Goal: Transaction & Acquisition: Purchase product/service

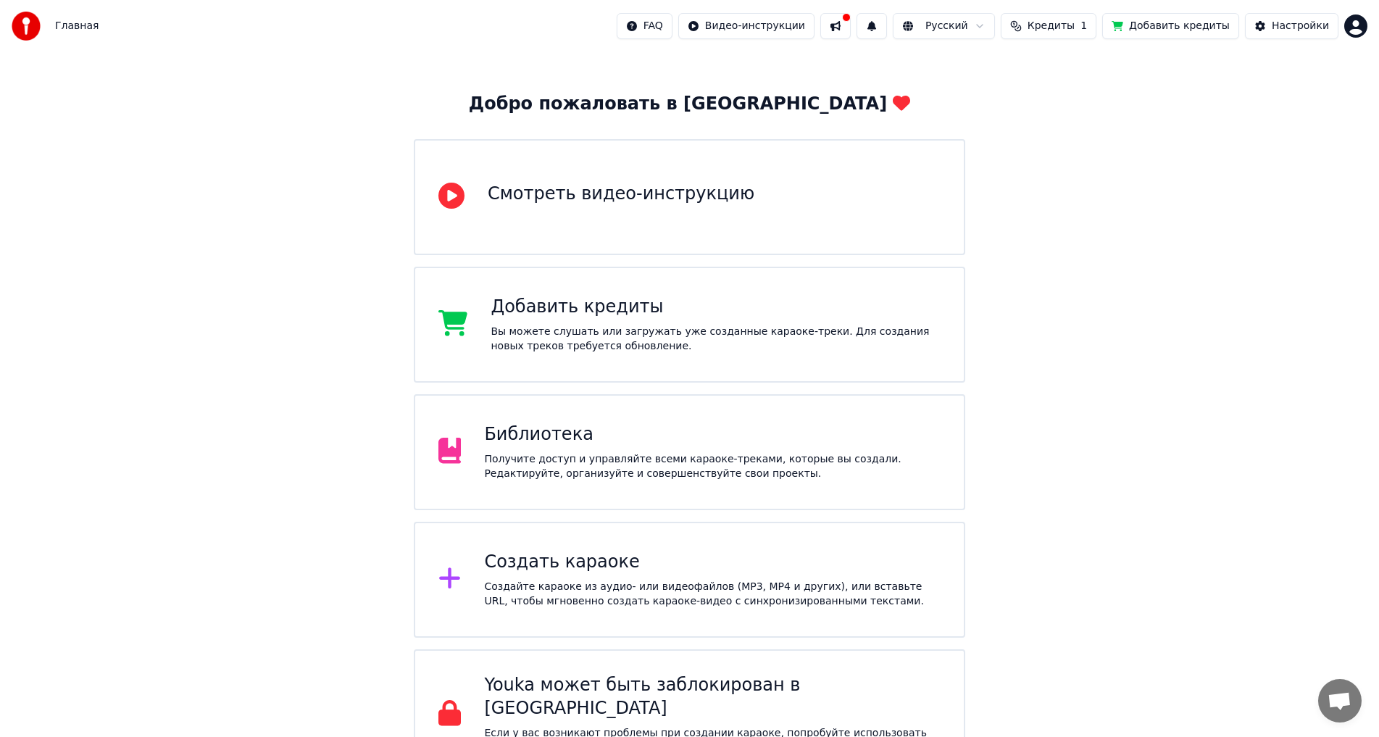
scroll to position [75, 0]
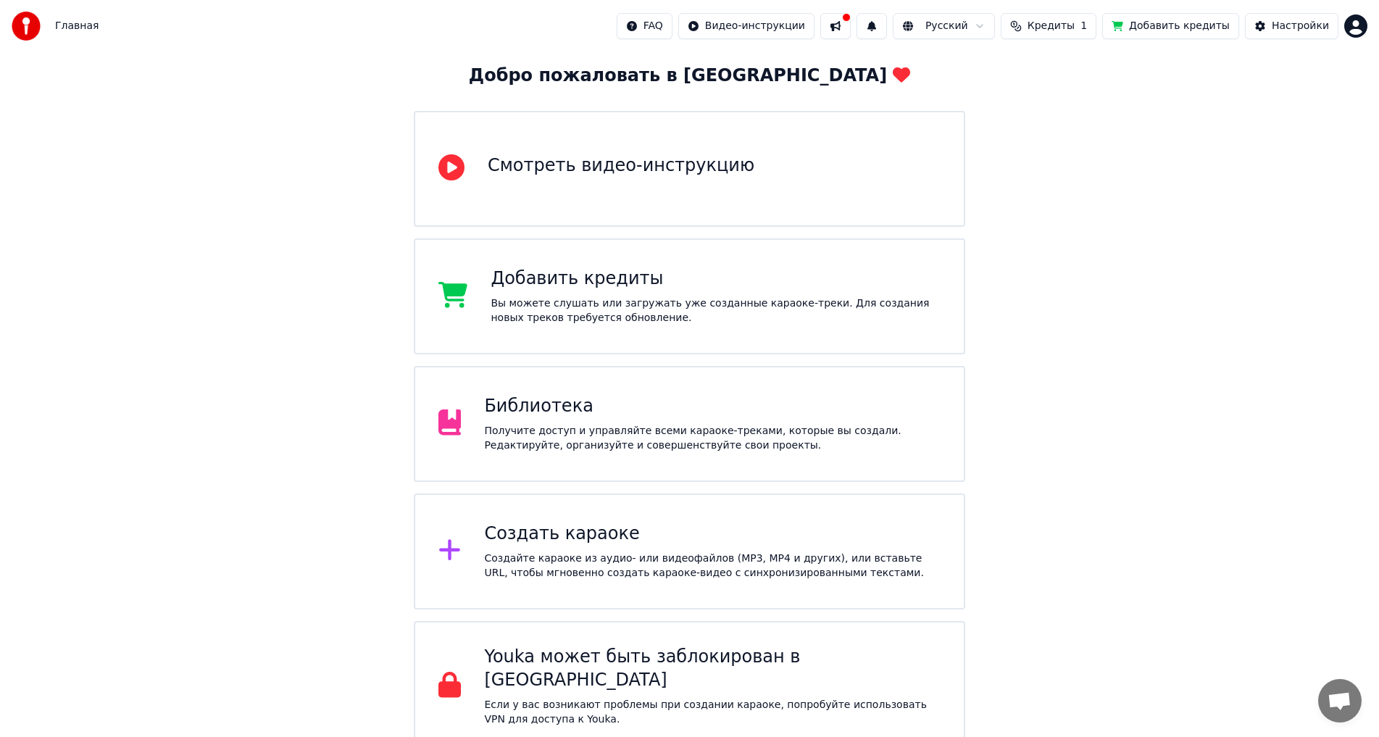
click at [562, 517] on div "Создать караоке Создайте караоке из аудио- или видеофайлов (MP3, MP4 и других),…" at bounding box center [689, 551] width 551 height 116
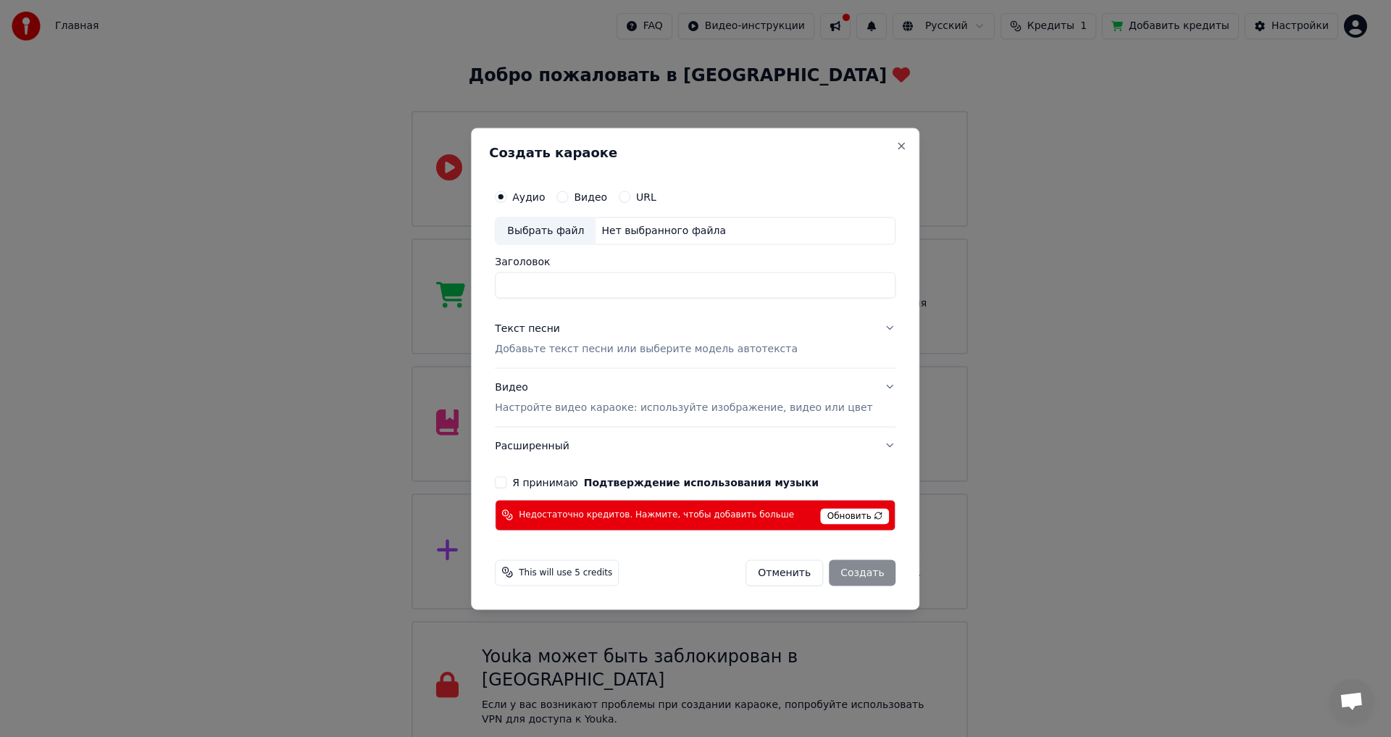
click at [867, 519] on span "Обновить" at bounding box center [855, 516] width 69 height 16
click at [597, 205] on div "Аудио Видео URL" at bounding box center [695, 196] width 401 height 29
click at [596, 201] on label "Видео" at bounding box center [590, 196] width 33 height 10
click at [568, 201] on button "Видео" at bounding box center [563, 197] width 12 height 12
click at [630, 195] on button "URL" at bounding box center [625, 197] width 12 height 12
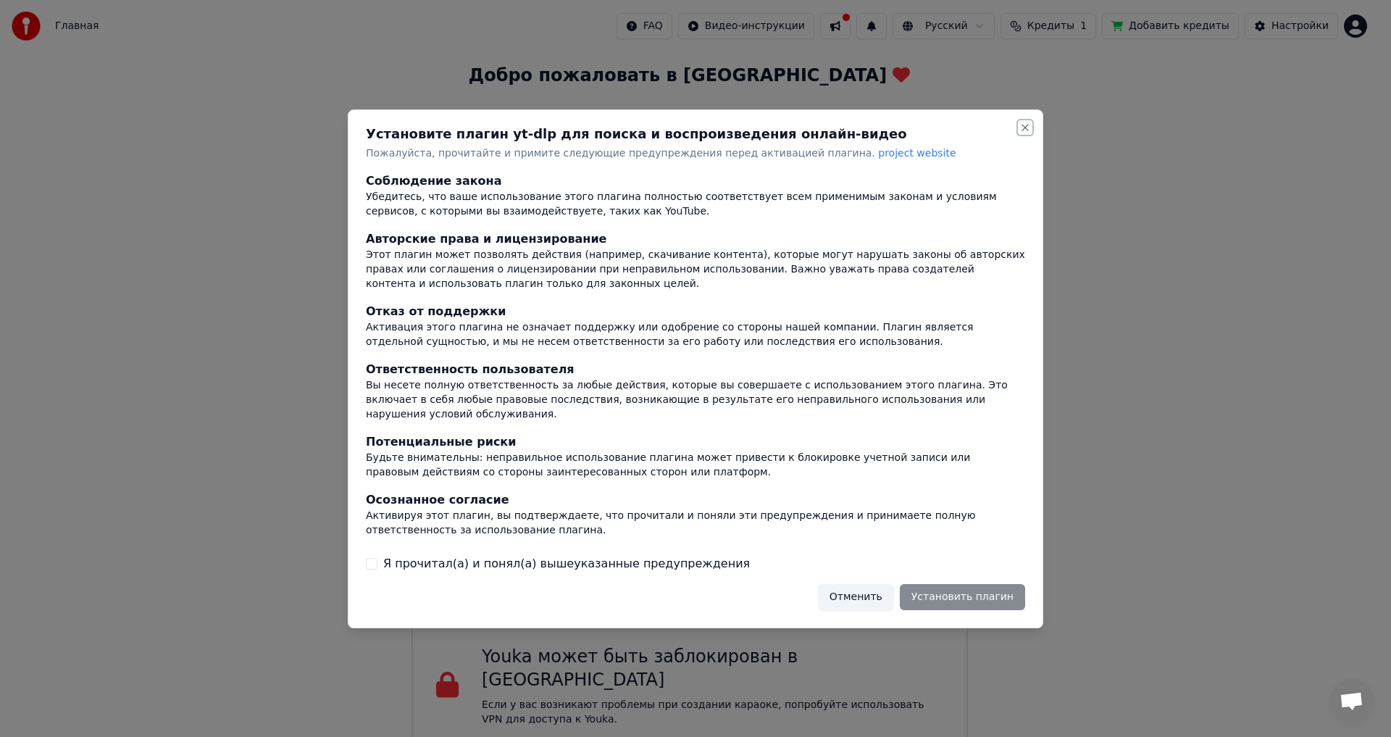
click at [1026, 133] on button "Close" at bounding box center [1026, 128] width 12 height 12
click at [885, 583] on button "Отменить" at bounding box center [856, 596] width 76 height 26
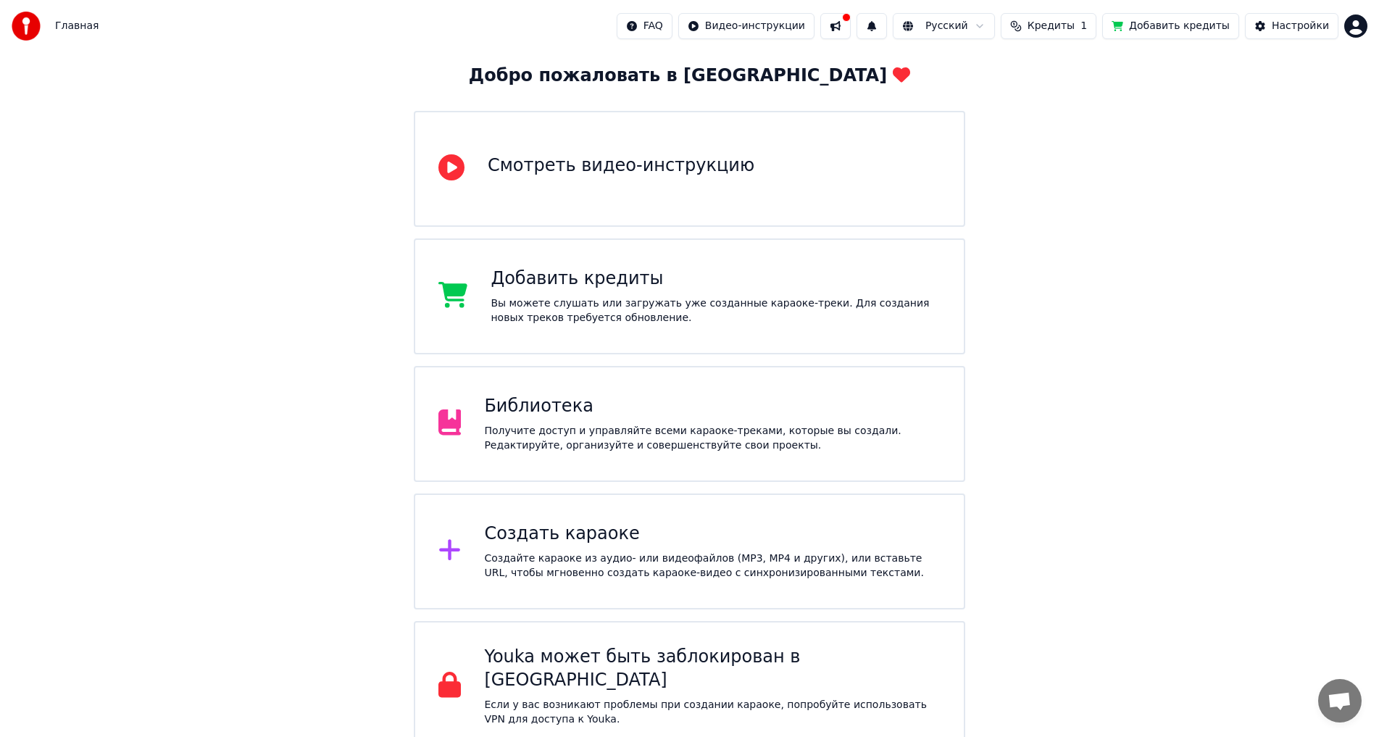
click at [614, 501] on div "Создать караоке Создайте караоке из аудио- или видеофайлов (MP3, MP4 и других),…" at bounding box center [689, 551] width 551 height 116
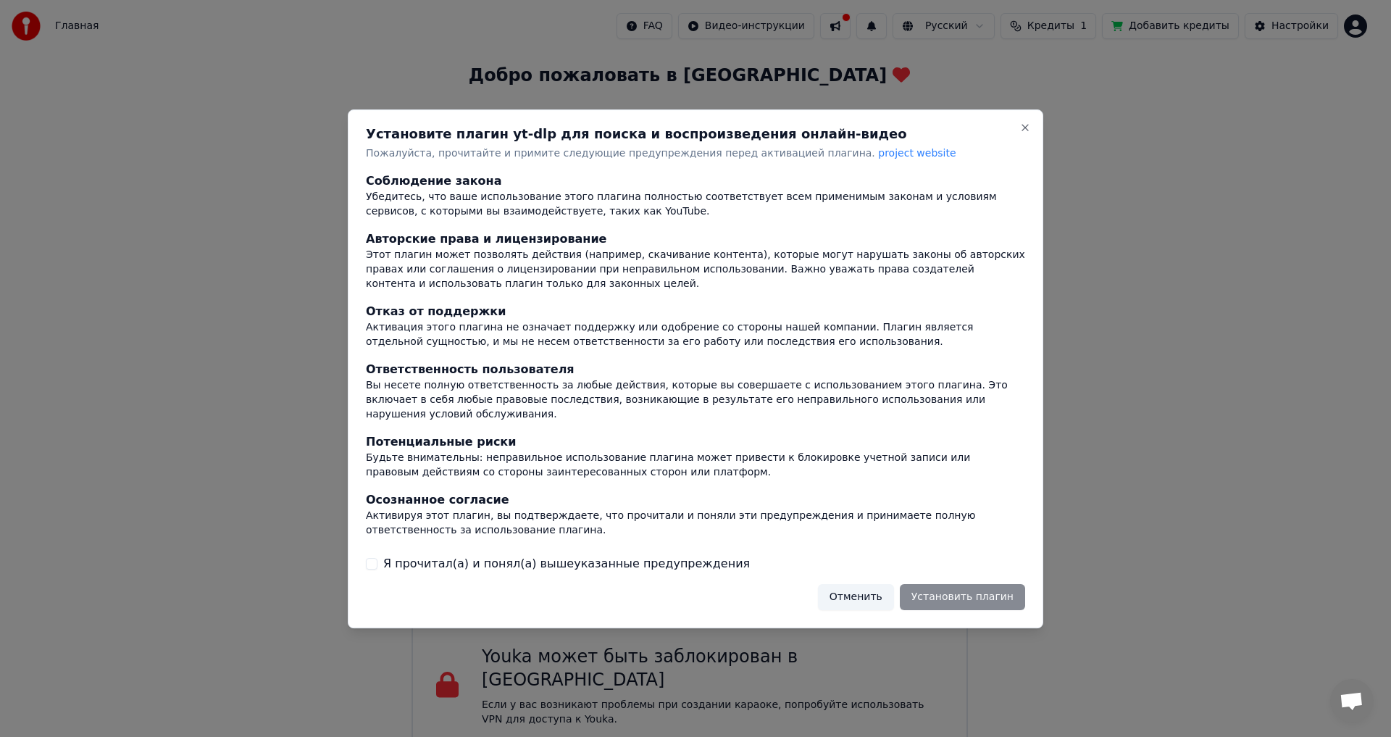
click at [862, 583] on button "Отменить" at bounding box center [856, 596] width 76 height 26
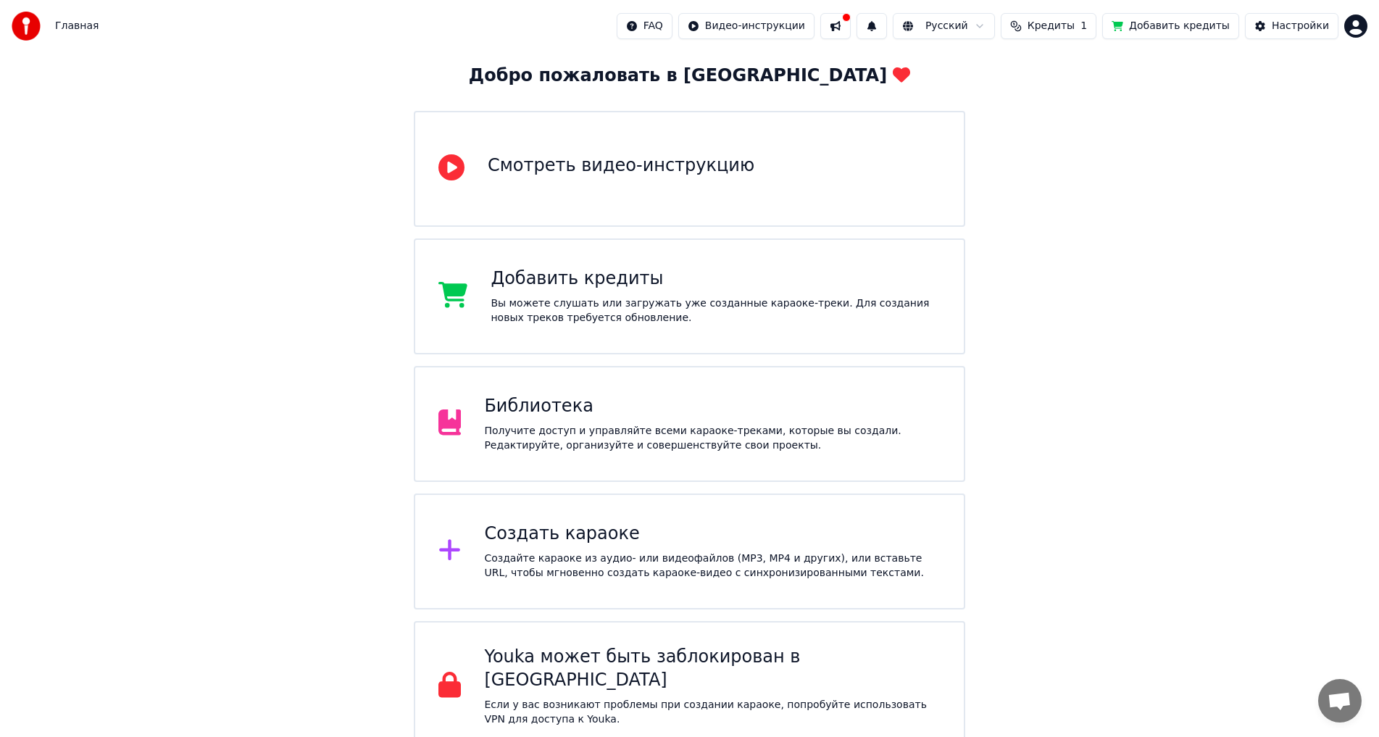
click at [1091, 37] on button "Кредиты 1" at bounding box center [1049, 26] width 96 height 26
click at [1043, 135] on button "Обновить" at bounding box center [1069, 134] width 88 height 26
click at [1180, 31] on button "Добавить кредиты" at bounding box center [1170, 26] width 137 height 26
